Goal: Use online tool/utility: Utilize a website feature to perform a specific function

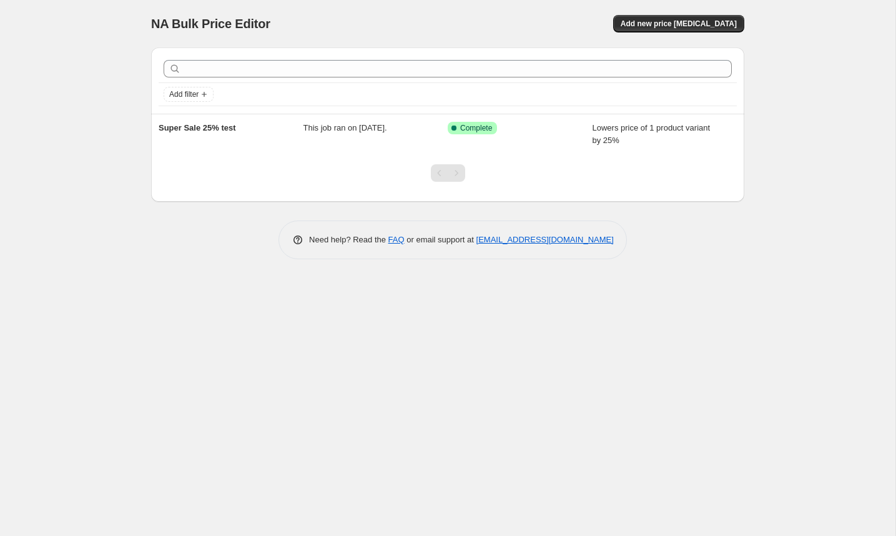
click at [132, 135] on div "NA Bulk Price Editor. This page is ready NA Bulk Price Editor Add new price cha…" at bounding box center [447, 268] width 895 height 536
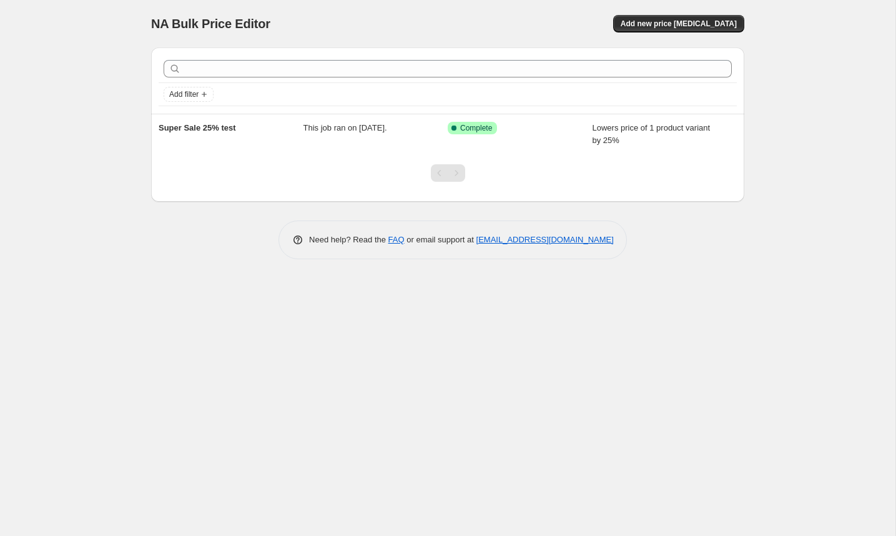
click at [132, 135] on div "NA Bulk Price Editor. This page is ready NA Bulk Price Editor Add new price cha…" at bounding box center [447, 268] width 895 height 536
